Goal: Task Accomplishment & Management: Manage account settings

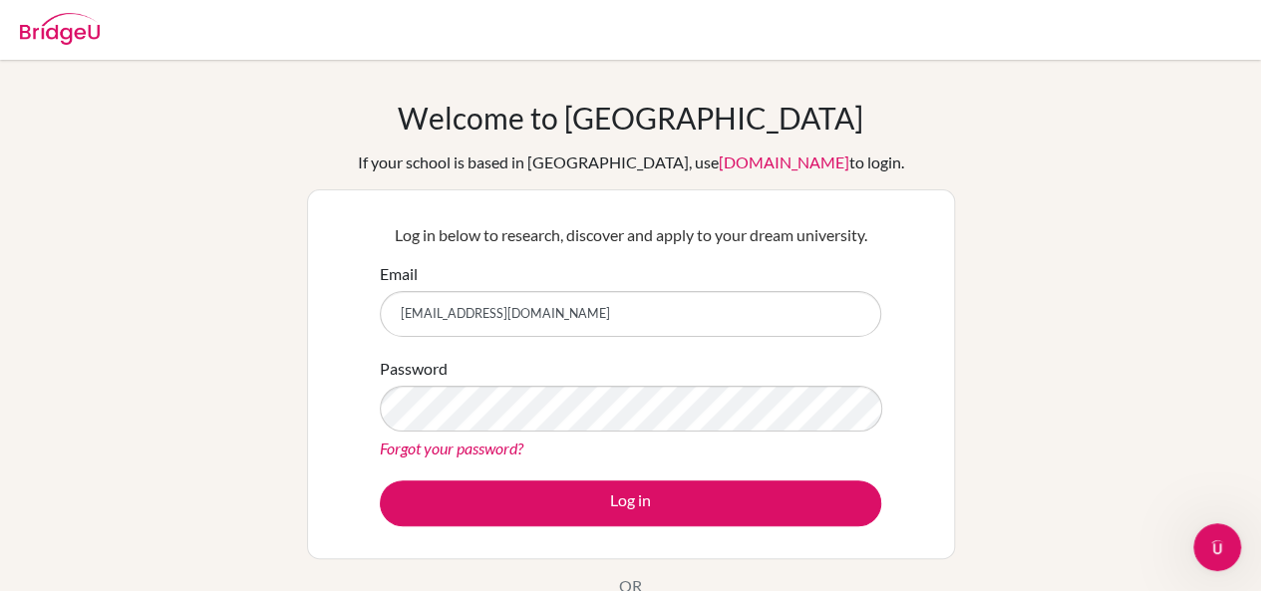
type input "chaulh.sthl@thschool.edu.vn"
click at [380, 480] on button "Log in" at bounding box center [630, 503] width 501 height 46
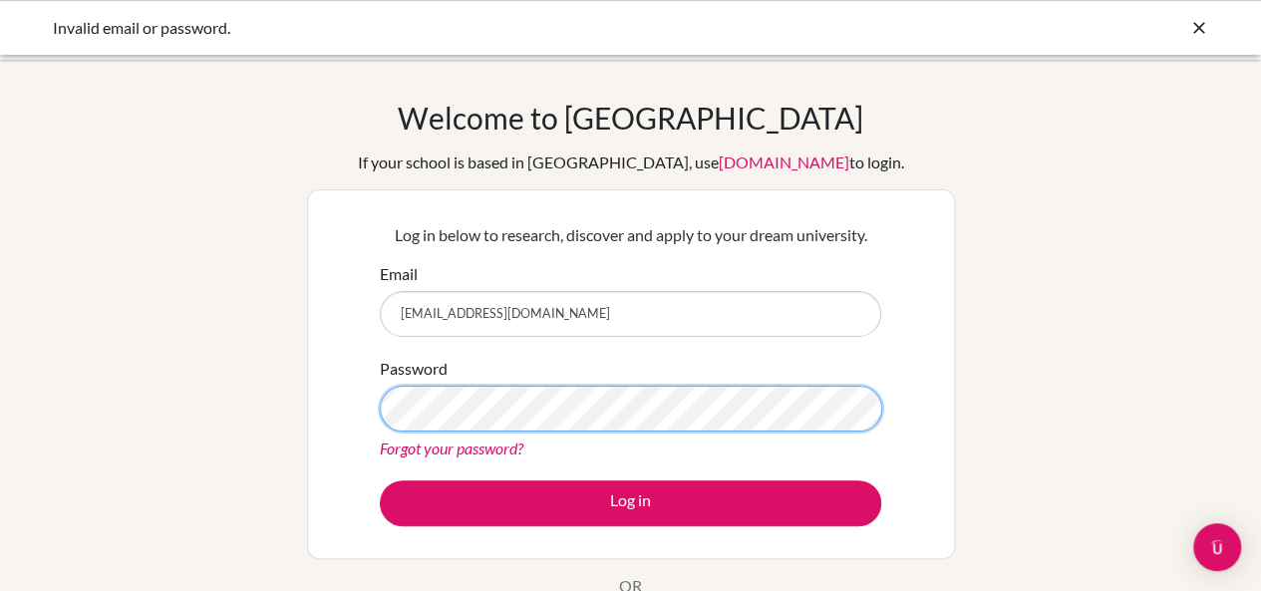
click at [380, 480] on button "Log in" at bounding box center [630, 503] width 501 height 46
